Goal: Transaction & Acquisition: Purchase product/service

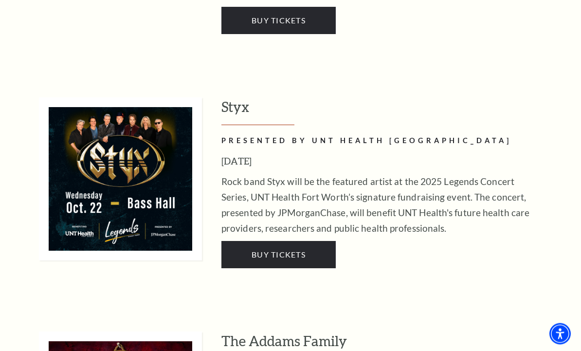
scroll to position [1798, 0]
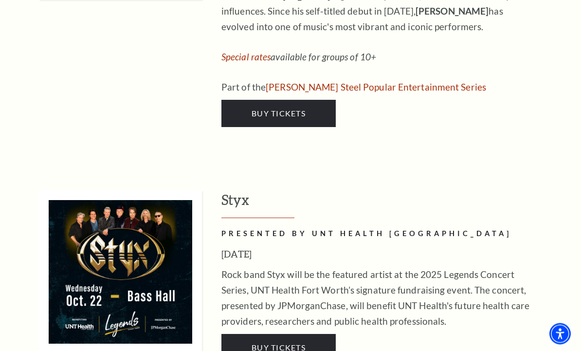
click at [301, 343] on span "Buy Tickets" at bounding box center [278, 347] width 54 height 9
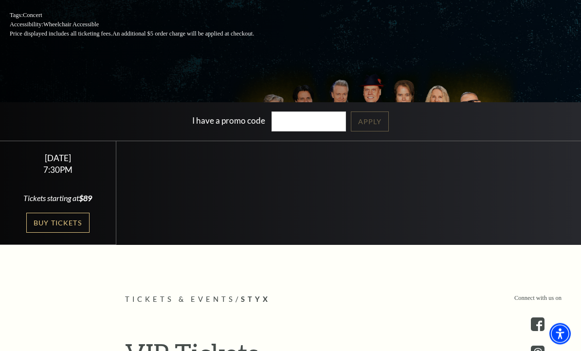
scroll to position [172, 0]
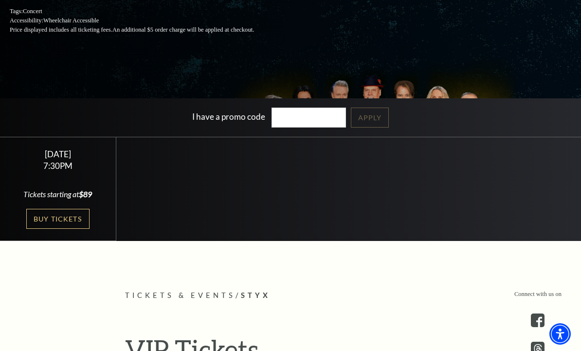
click at [69, 229] on link "Buy Tickets" at bounding box center [57, 219] width 63 height 20
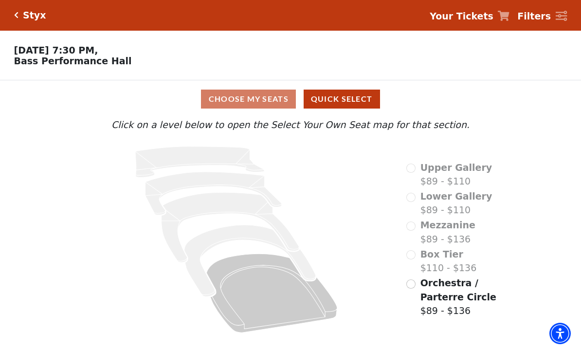
click at [563, 111] on div "Choose My Seats Quick Select Current Level Click on a level below to open the S…" at bounding box center [290, 210] width 581 height 258
click at [411, 260] on div "Box Tier $110 - $136" at bounding box center [441, 262] width 70 height 28
click at [411, 288] on input "Orchestra / Parterre Circle$89 - $136\a" at bounding box center [410, 284] width 9 height 9
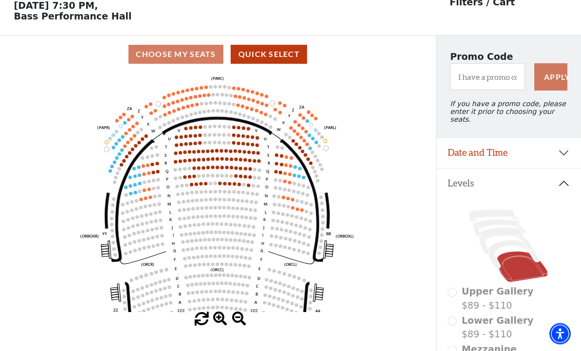
scroll to position [45, 0]
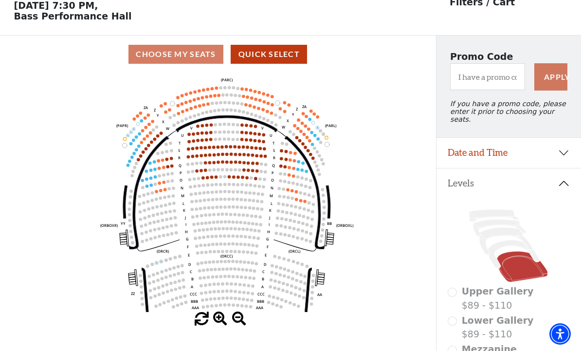
click at [166, 130] on text "W" at bounding box center [167, 127] width 4 height 5
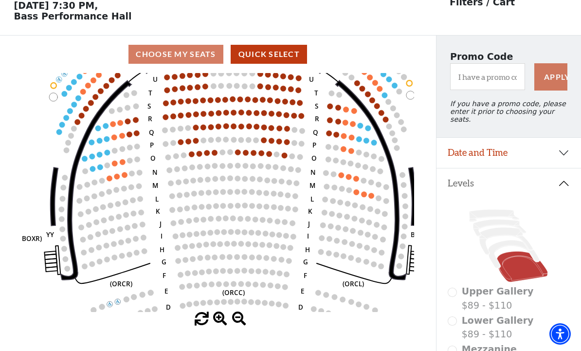
click at [178, 140] on circle at bounding box center [181, 142] width 6 height 6
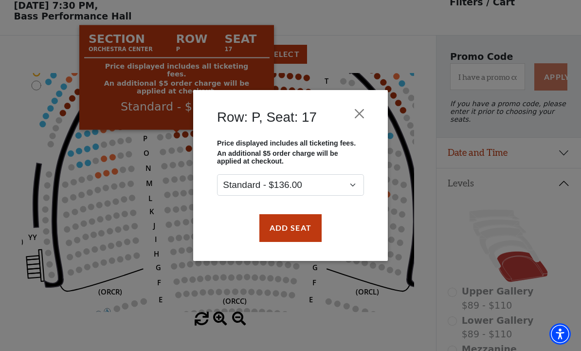
click at [360, 114] on button "Close" at bounding box center [359, 114] width 18 height 18
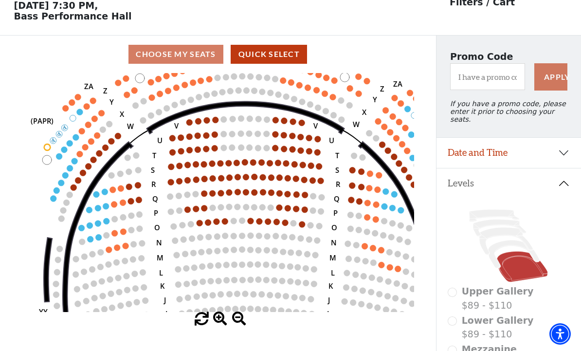
click at [120, 136] on circle at bounding box center [118, 136] width 6 height 6
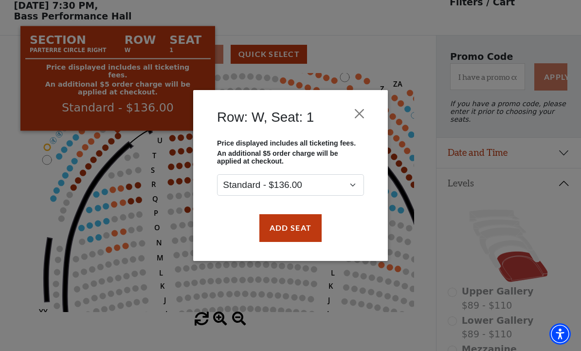
click at [298, 232] on button "Add Seat" at bounding box center [290, 227] width 62 height 27
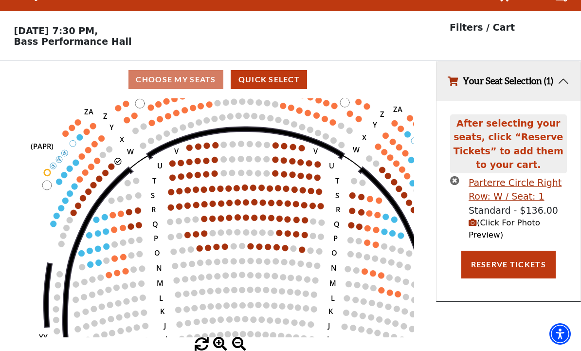
click at [112, 163] on circle at bounding box center [111, 166] width 6 height 6
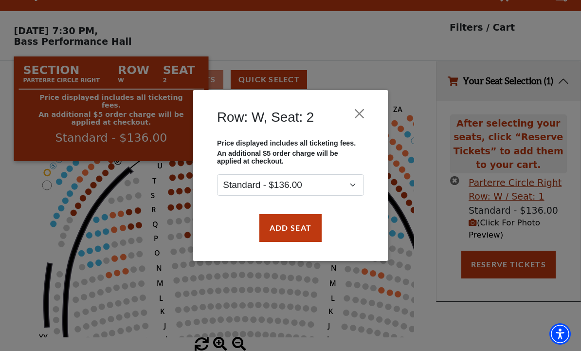
click at [302, 234] on button "Add Seat" at bounding box center [290, 227] width 62 height 27
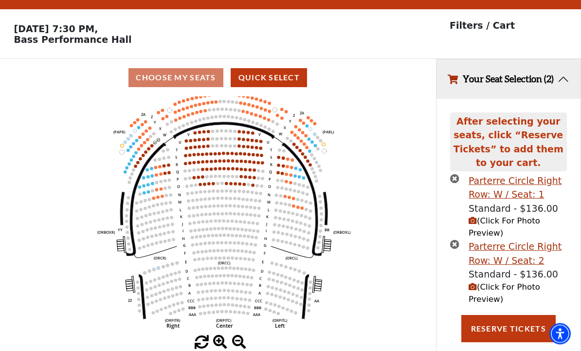
scroll to position [21, 0]
click at [520, 331] on button "Reserve Tickets" at bounding box center [508, 328] width 94 height 27
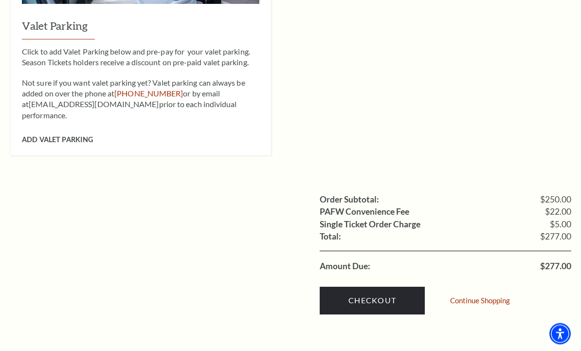
scroll to position [835, 0]
click at [561, 66] on div "Valet Parking Click to add Valet Parking below and pre-pay for your valet parki…" at bounding box center [290, 14] width 561 height 284
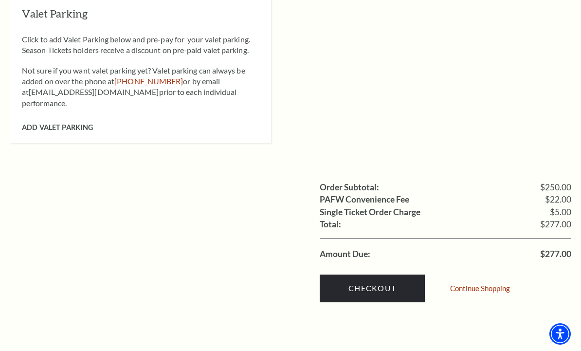
scroll to position [880, 0]
